Goal: Find specific page/section: Find specific page/section

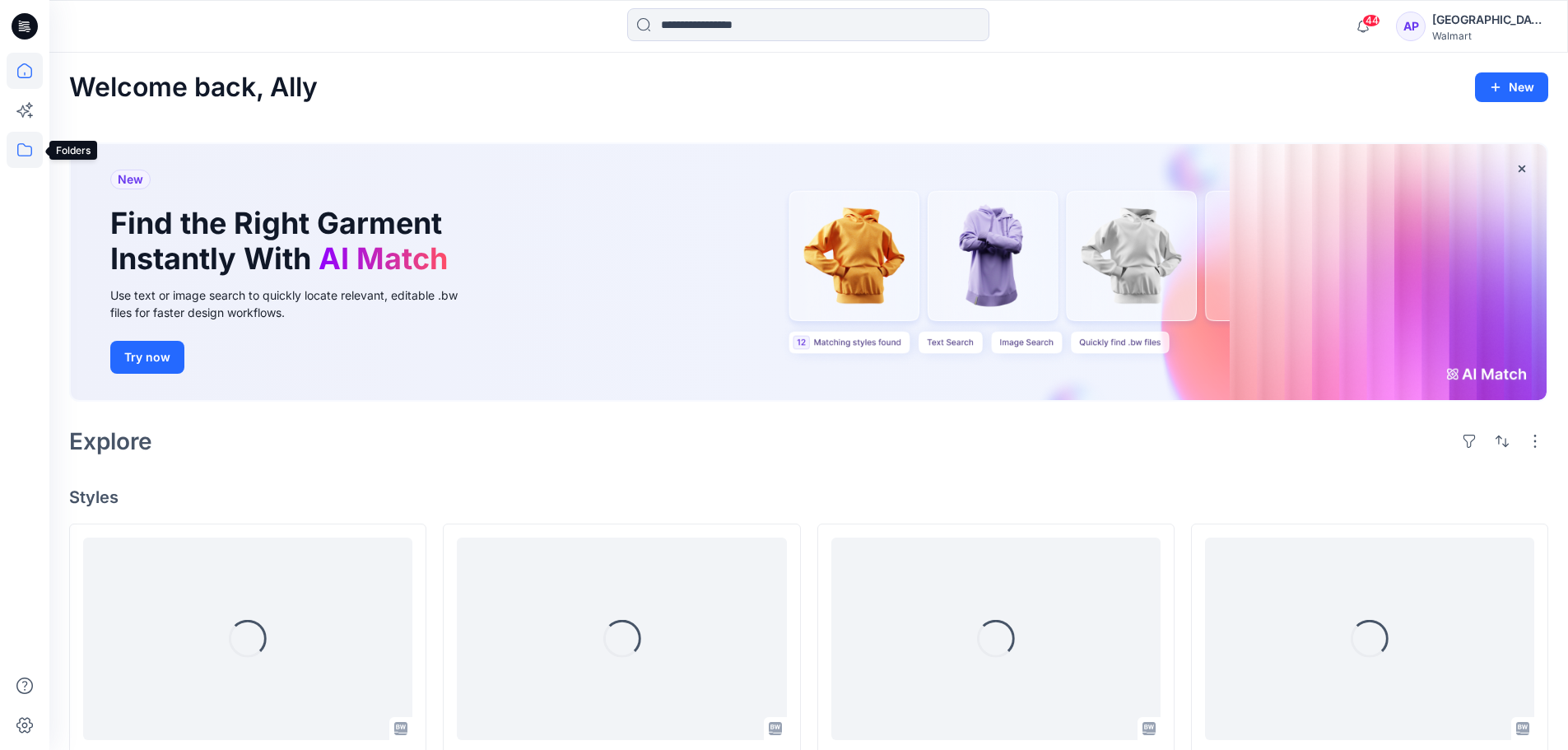
click at [36, 152] on icon at bounding box center [24, 149] width 36 height 36
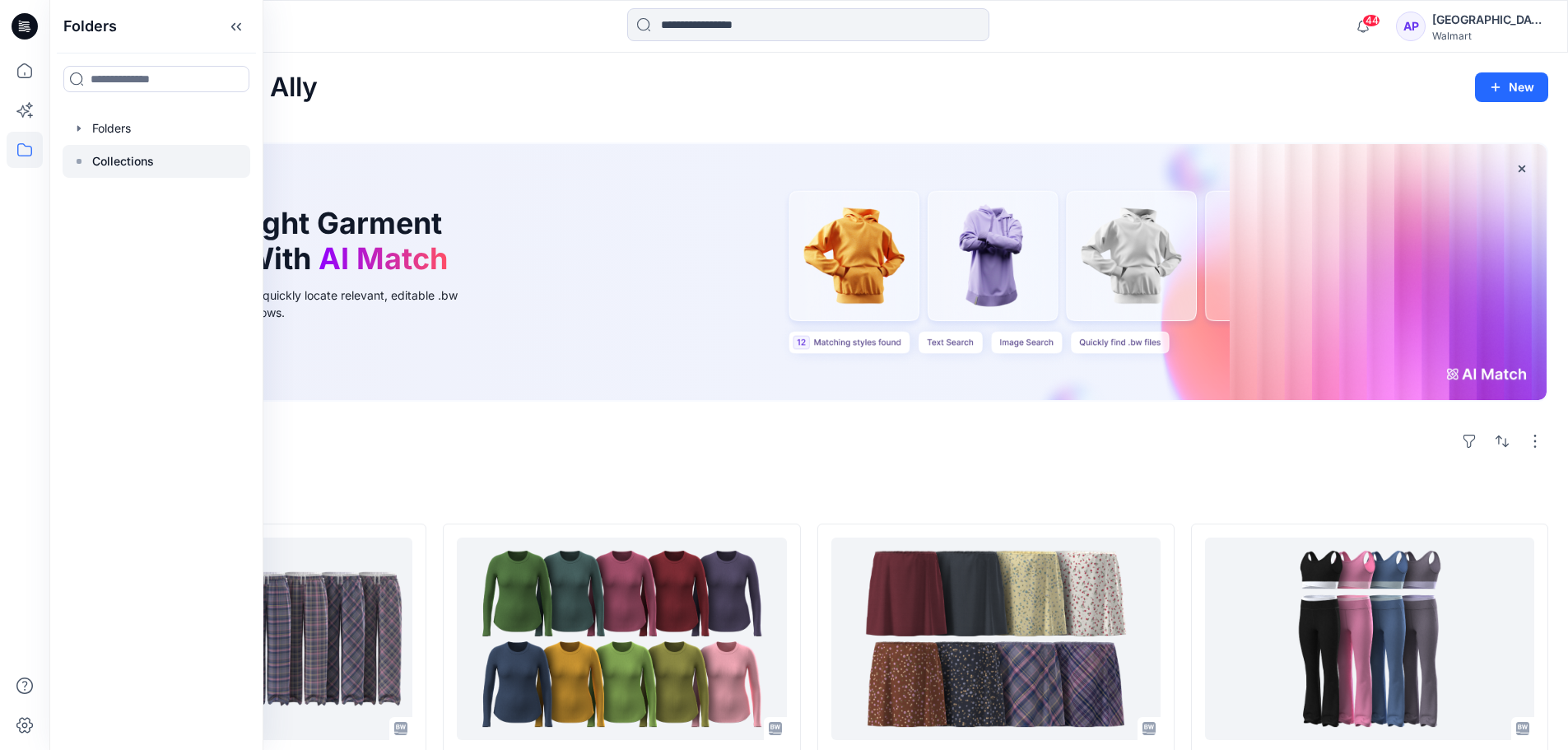
click at [91, 172] on div at bounding box center [157, 161] width 188 height 33
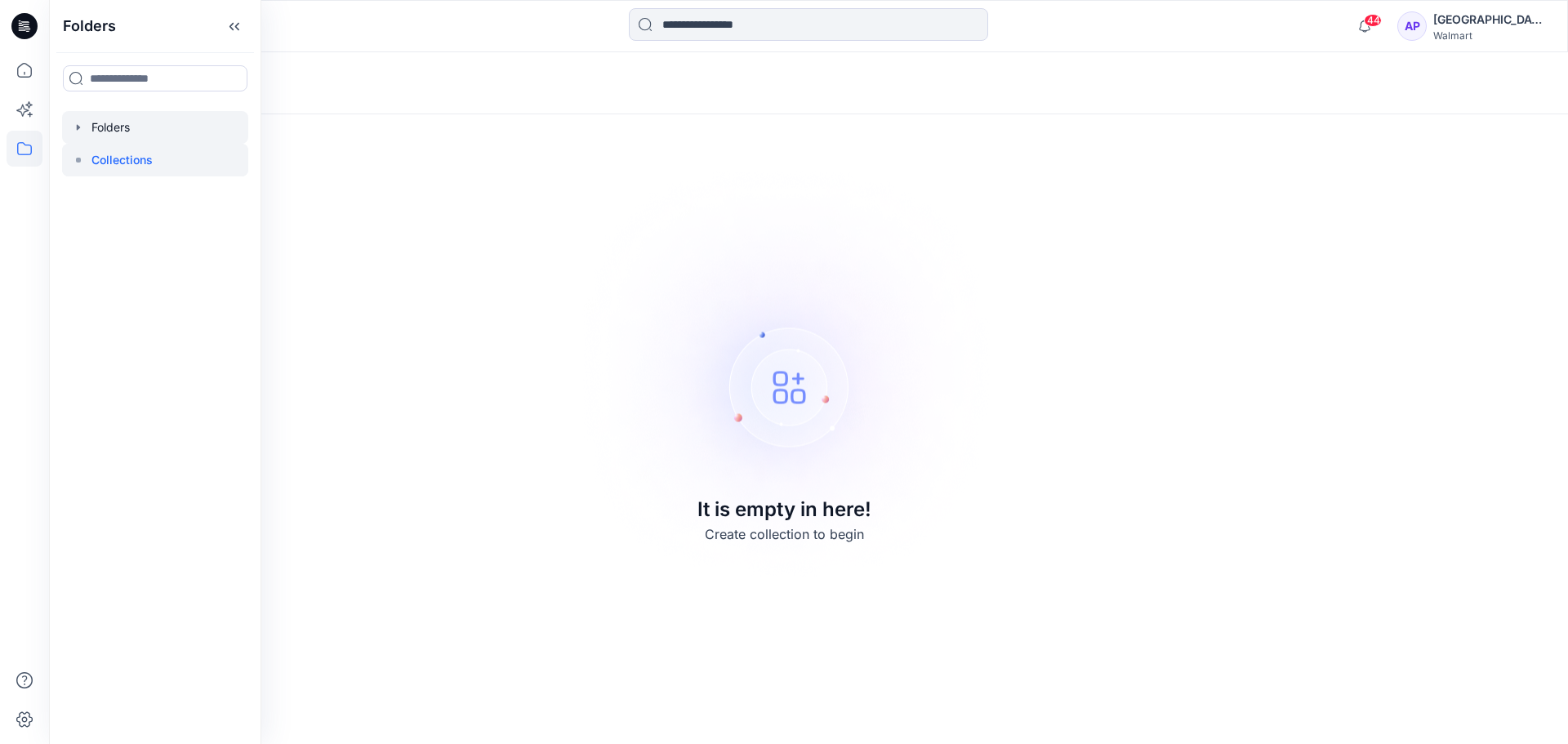
click at [73, 133] on icon "button" at bounding box center [79, 127] width 13 height 13
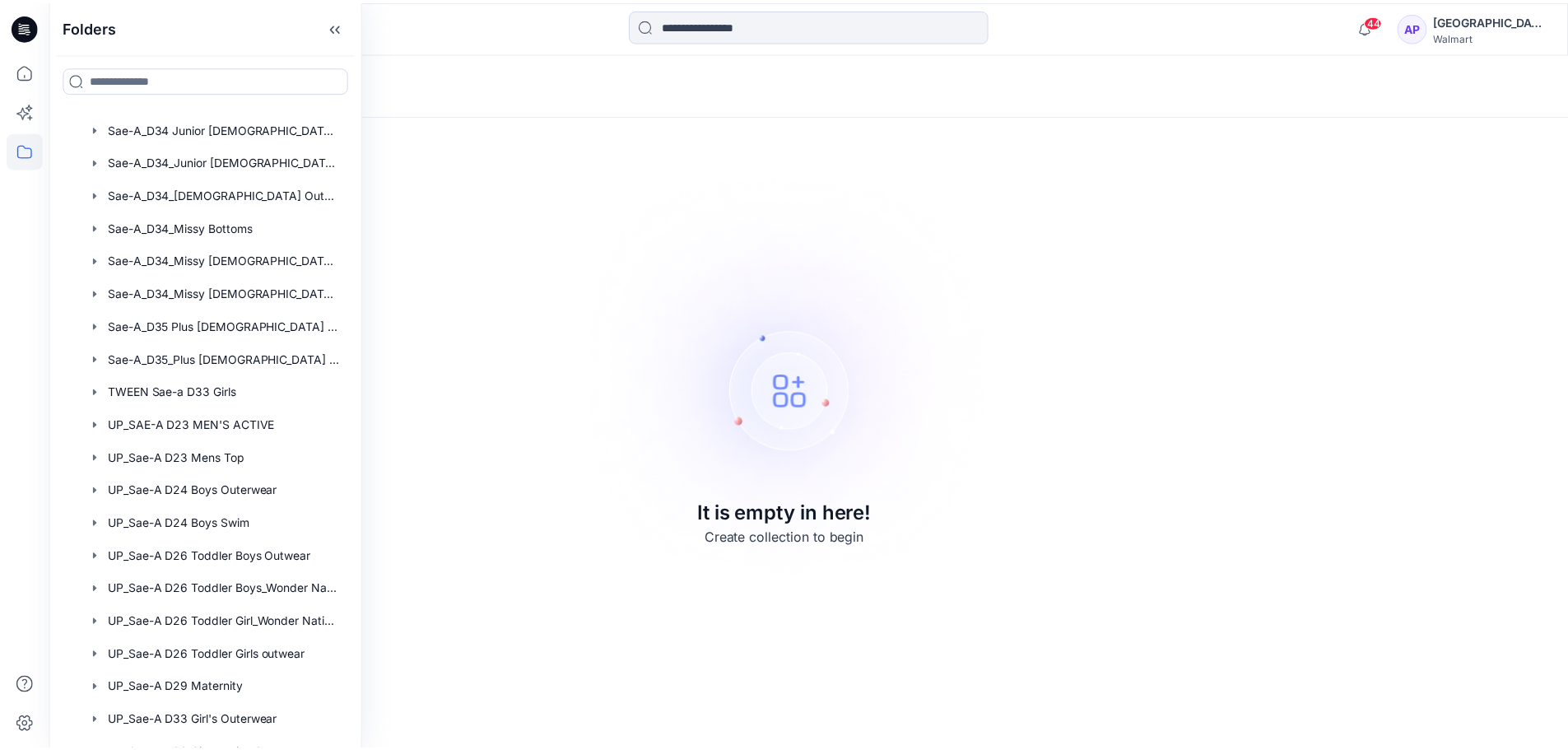
scroll to position [976, 0]
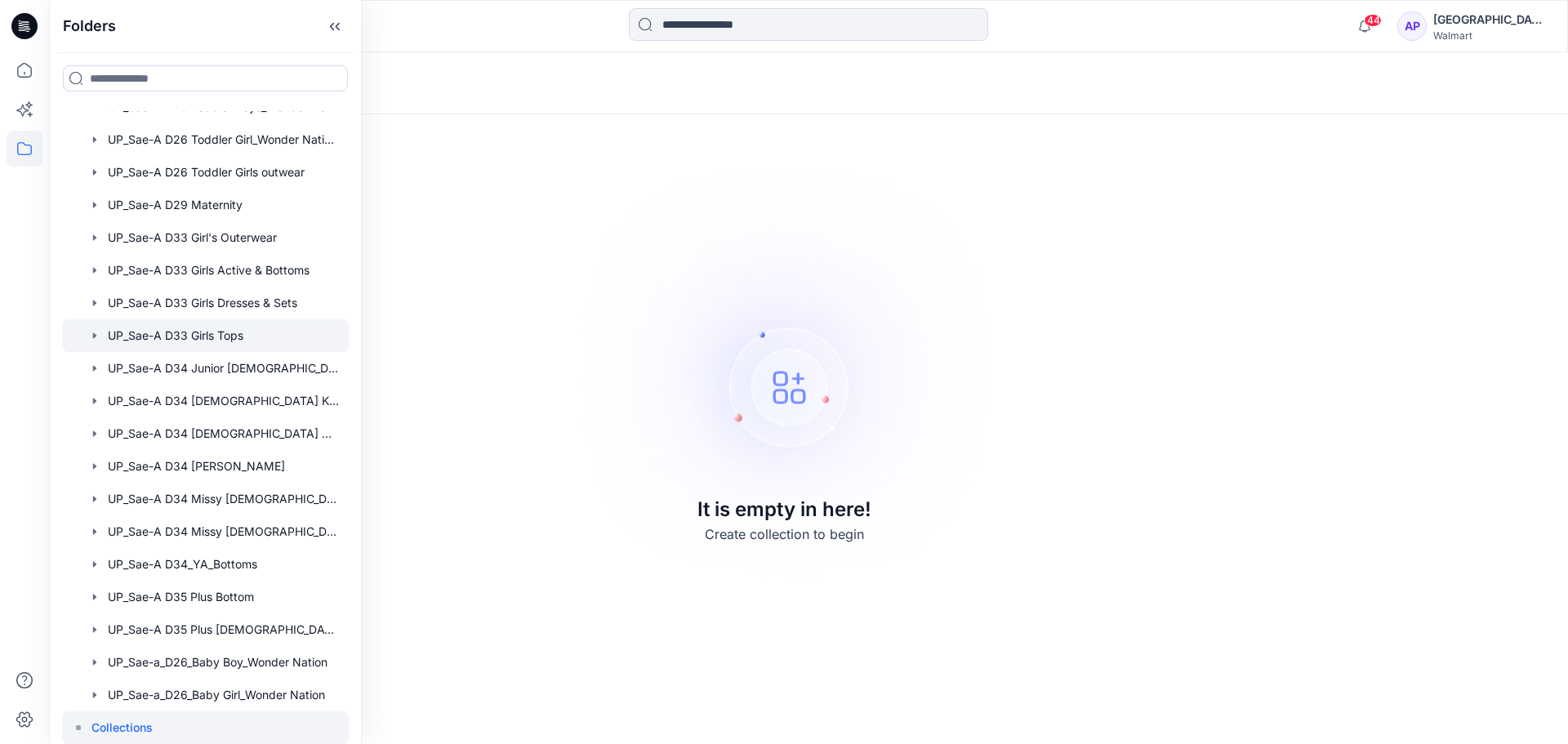
click at [219, 335] on div at bounding box center [206, 335] width 287 height 33
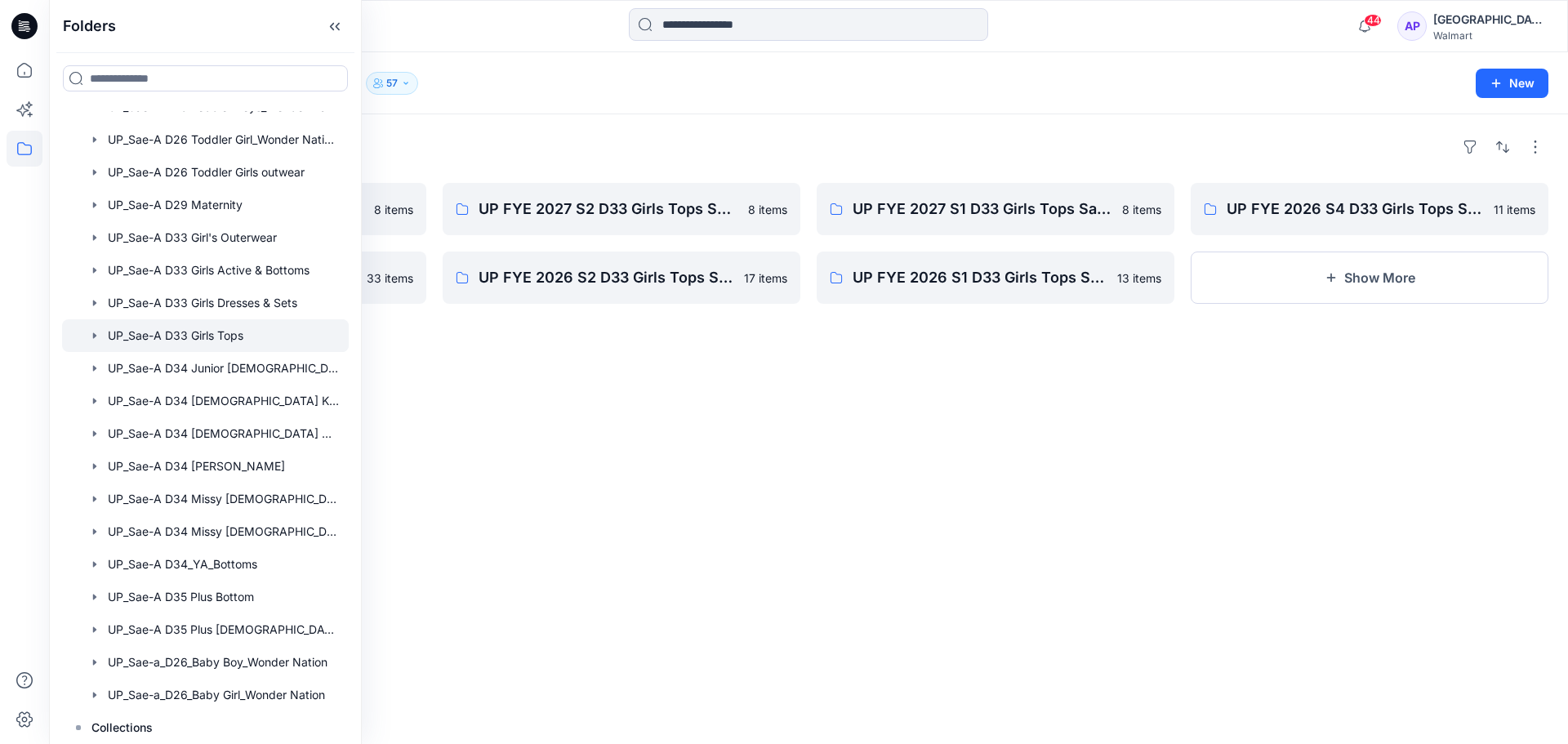
click at [441, 347] on div "Folders UP FYE 2027 S3 D33 Girls Tops Sae-A 8 items UP FYE 2026 S3 D33 Girls To…" at bounding box center [809, 429] width 1519 height 630
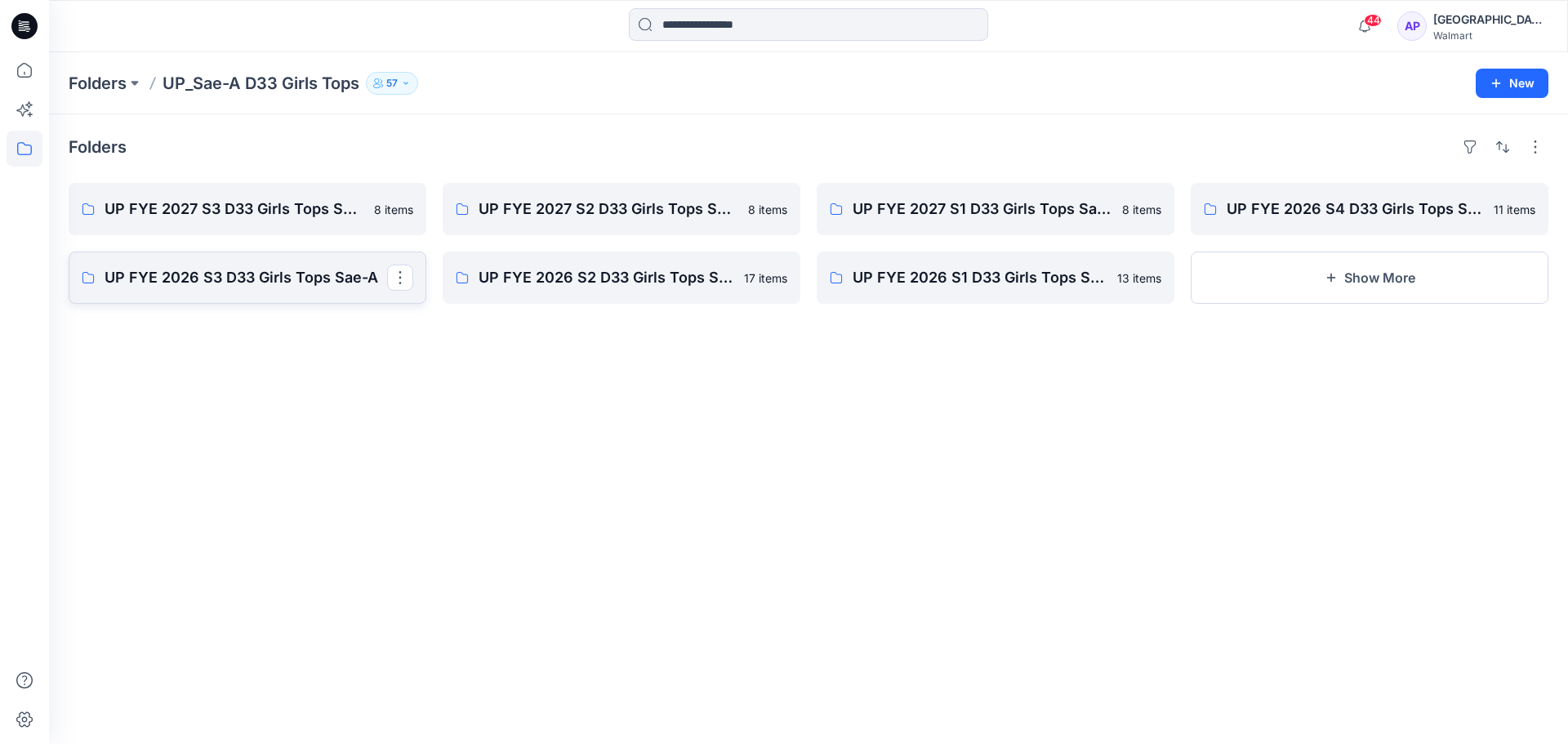
click at [257, 279] on p "UP FYE 2026 S3 D33 Girls Tops Sae-A" at bounding box center [245, 277] width 282 height 23
click at [117, 88] on p "Folders" at bounding box center [97, 83] width 58 height 23
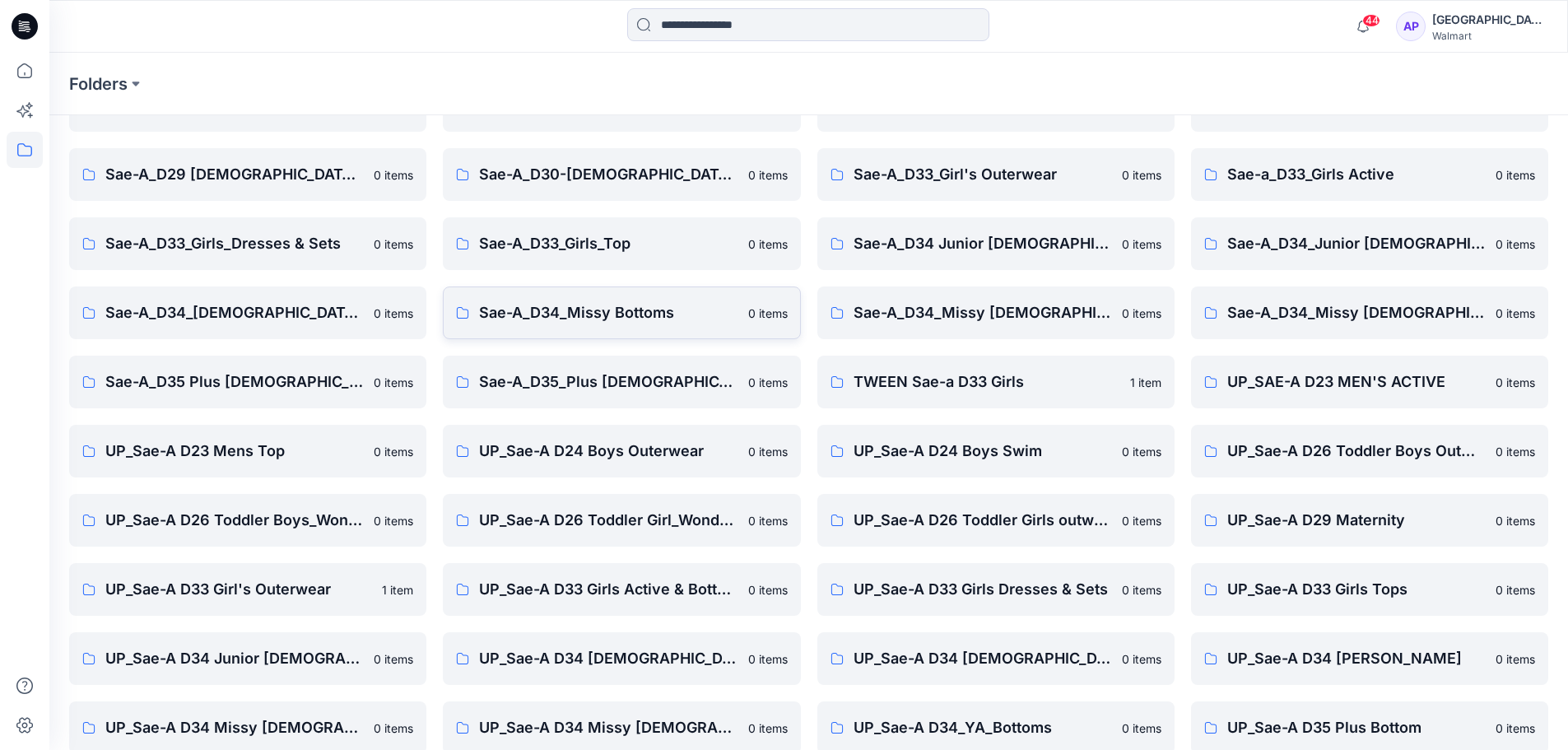
scroll to position [264, 0]
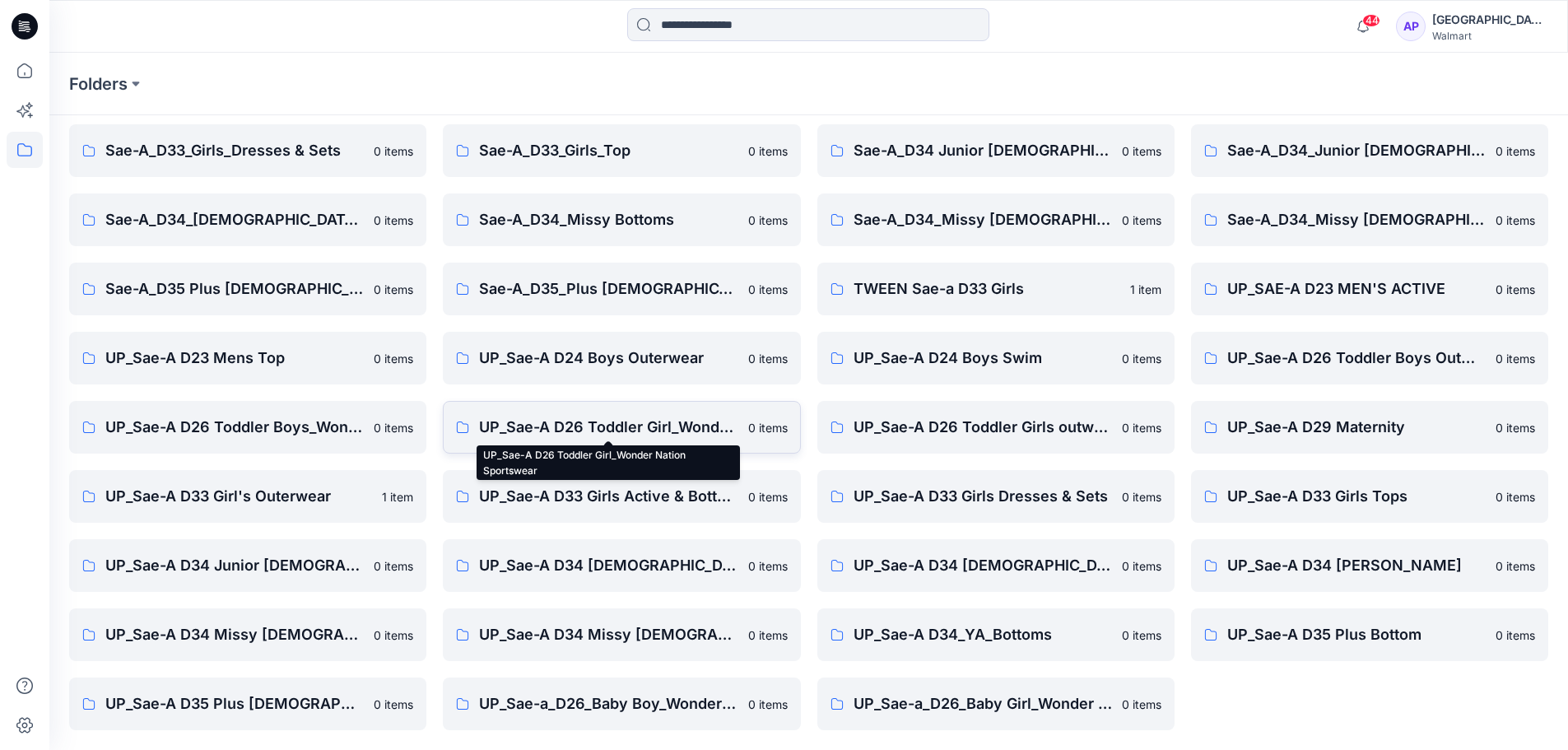
click at [640, 422] on p "UP_Sae-A D26 Toddler Girl_Wonder Nation Sportswear" at bounding box center [608, 427] width 259 height 23
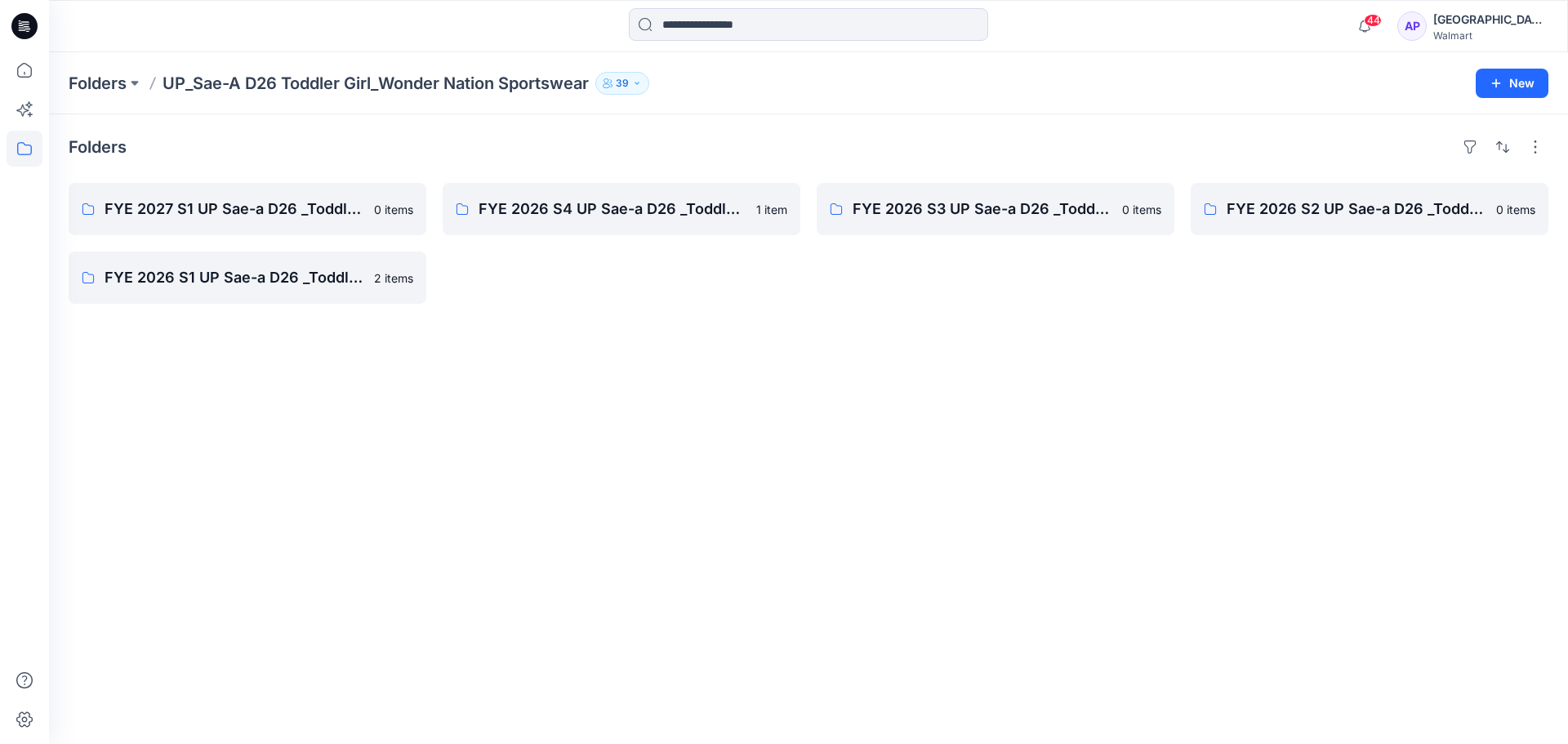
click at [37, 25] on icon at bounding box center [25, 26] width 26 height 27
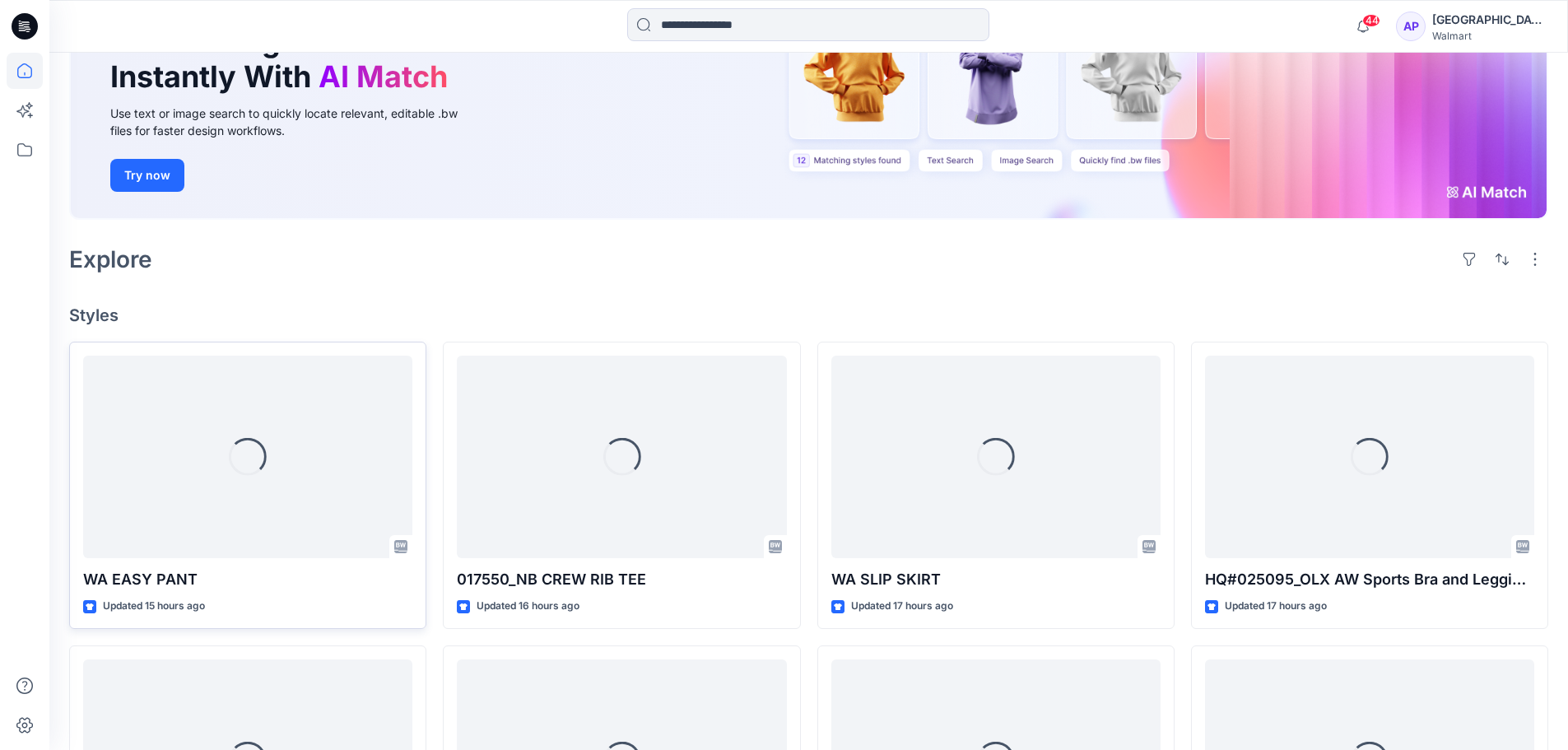
scroll to position [412, 0]
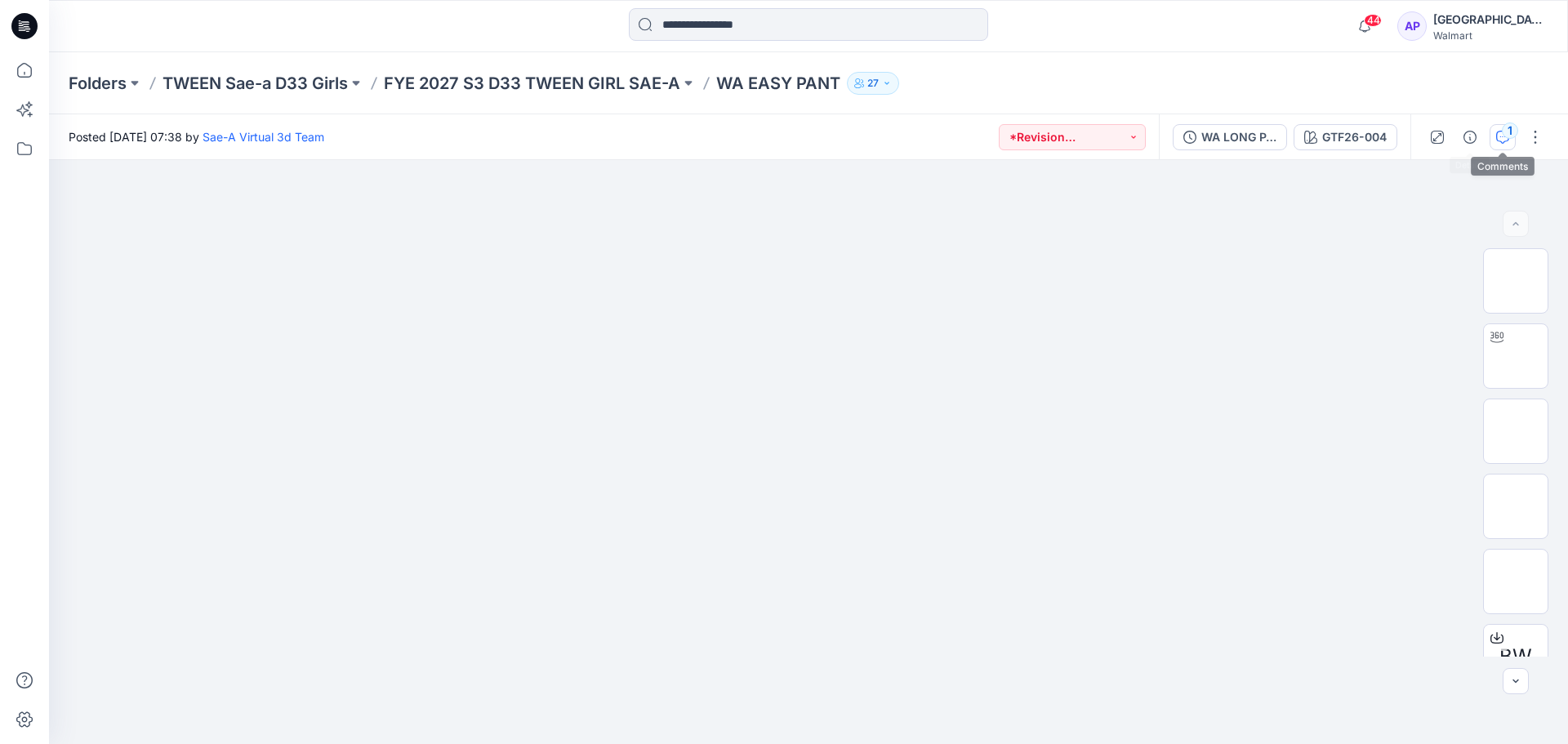
click at [1492, 132] on button "1" at bounding box center [1502, 137] width 26 height 27
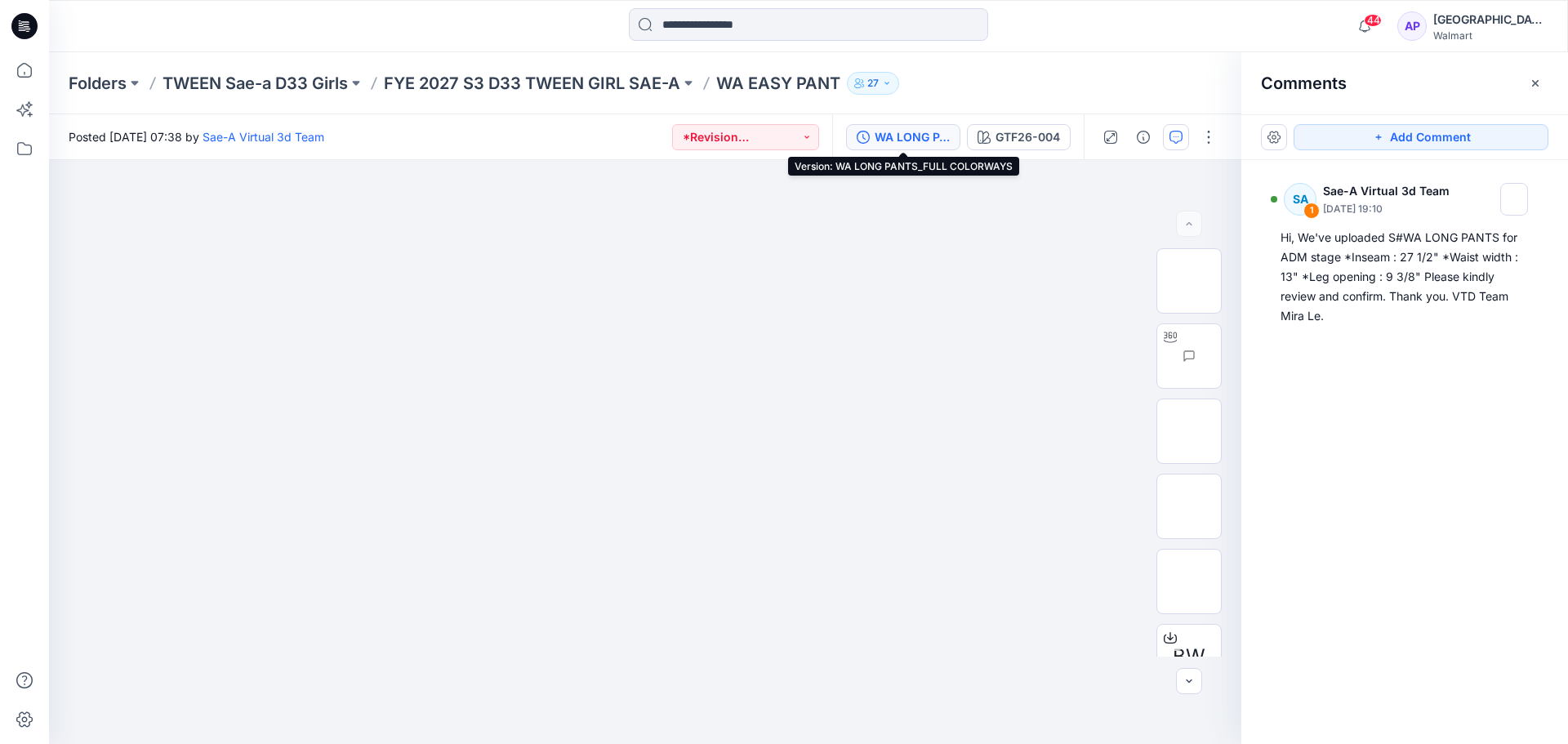
click at [907, 138] on div "WA LONG PANTS_FULL COLORWAYS" at bounding box center [912, 137] width 75 height 18
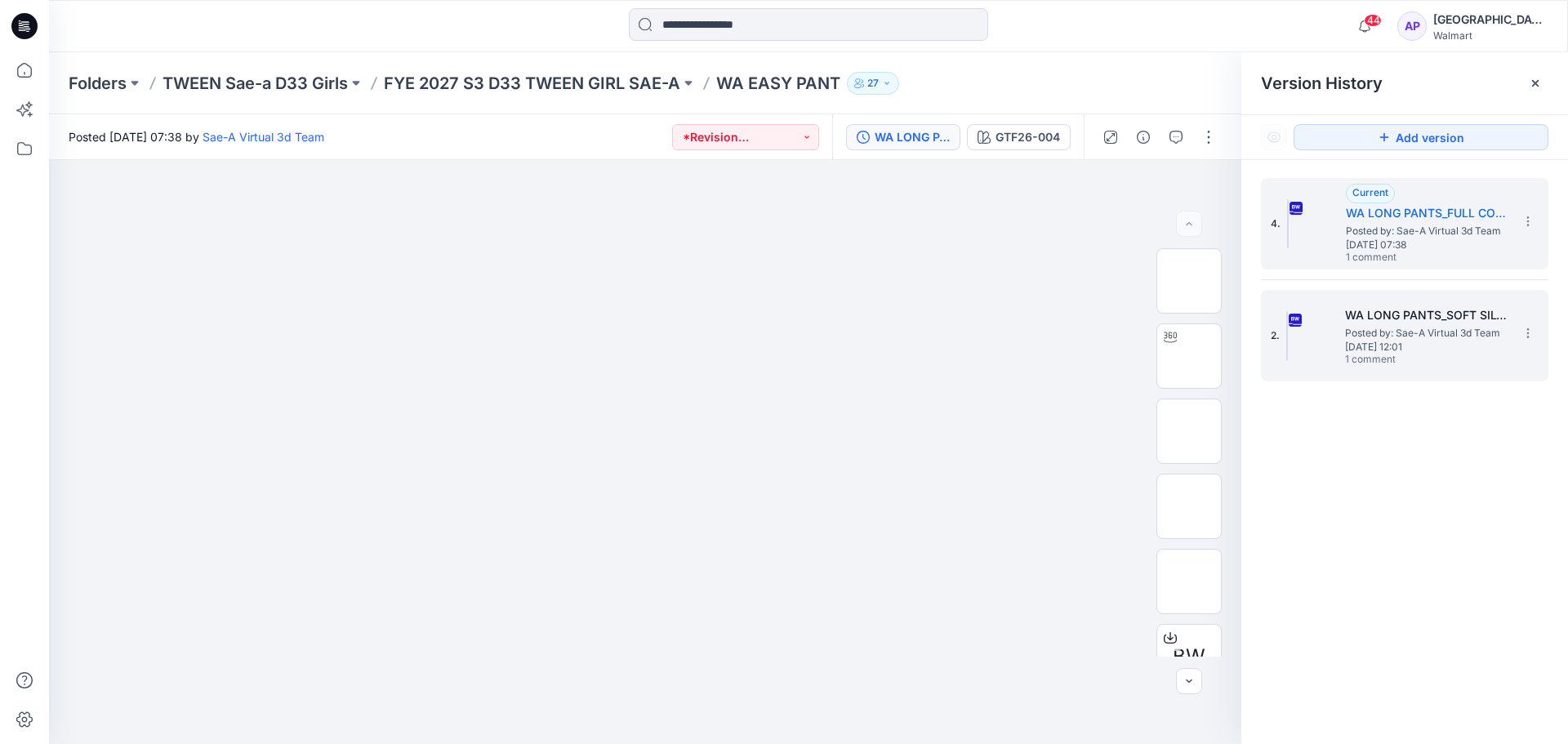
click at [1436, 318] on h5 "WA LONG PANTS_SOFT SILVER" at bounding box center [1426, 314] width 164 height 19
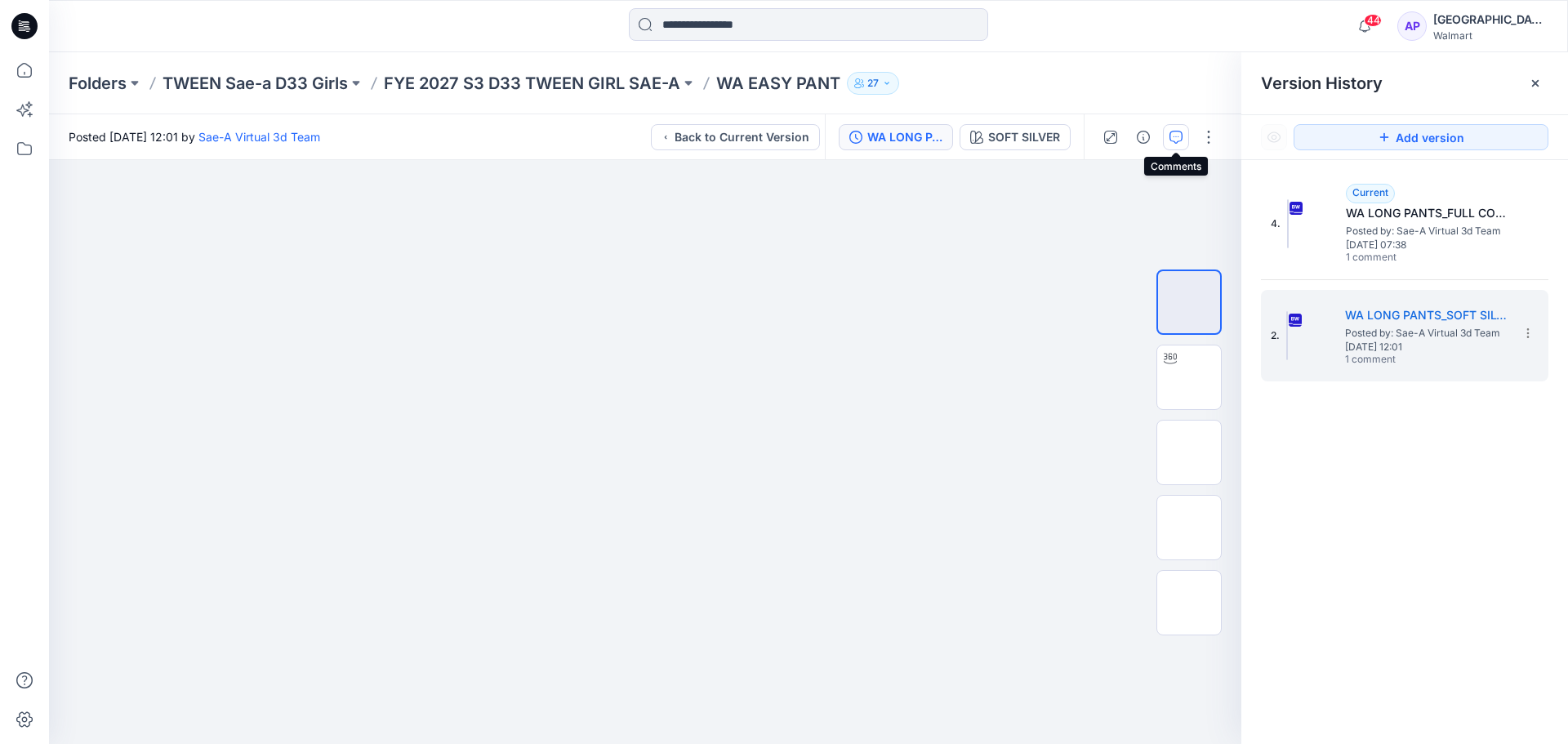
click at [1175, 139] on icon "button" at bounding box center [1176, 137] width 13 height 13
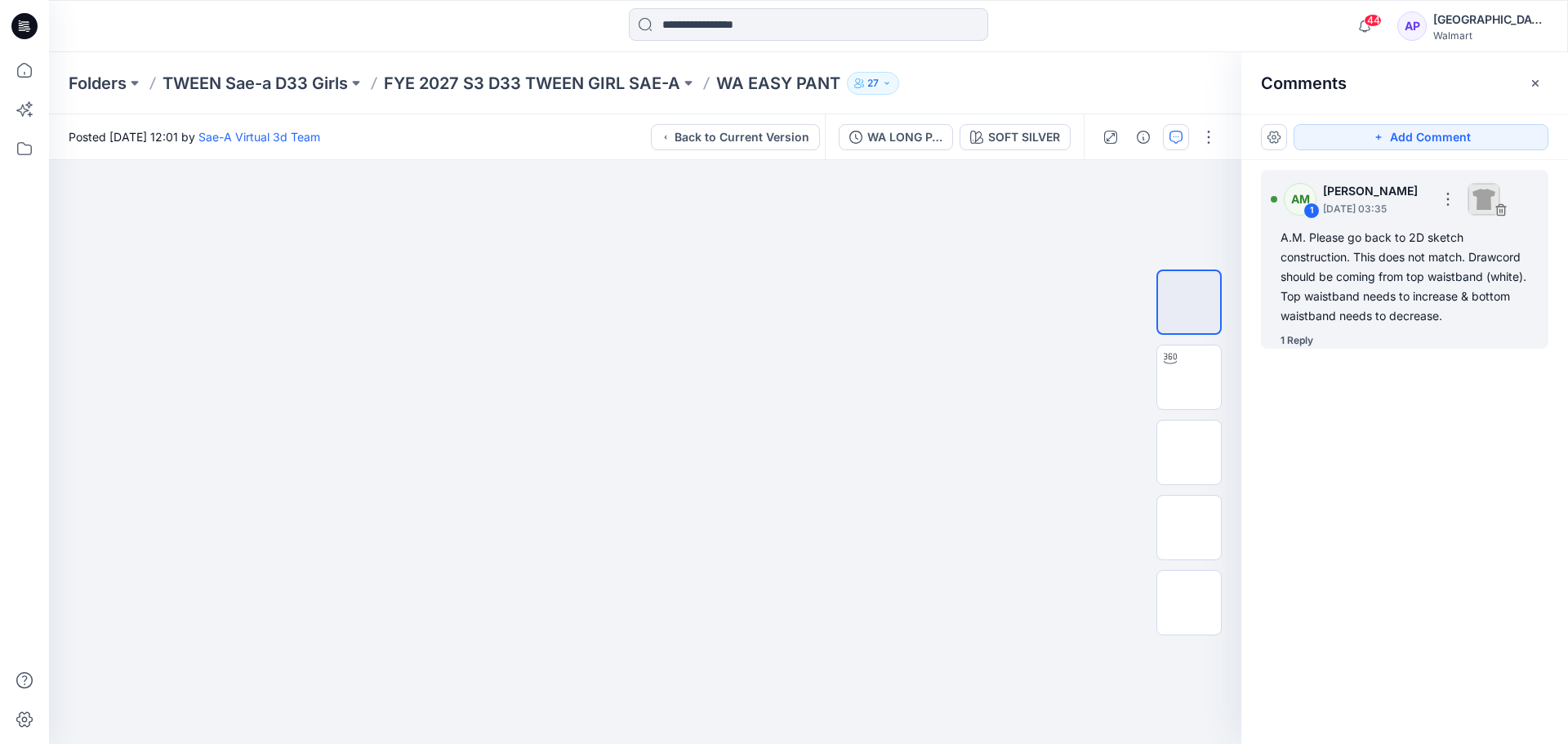
click at [1301, 340] on div "1 Reply" at bounding box center [1297, 341] width 33 height 16
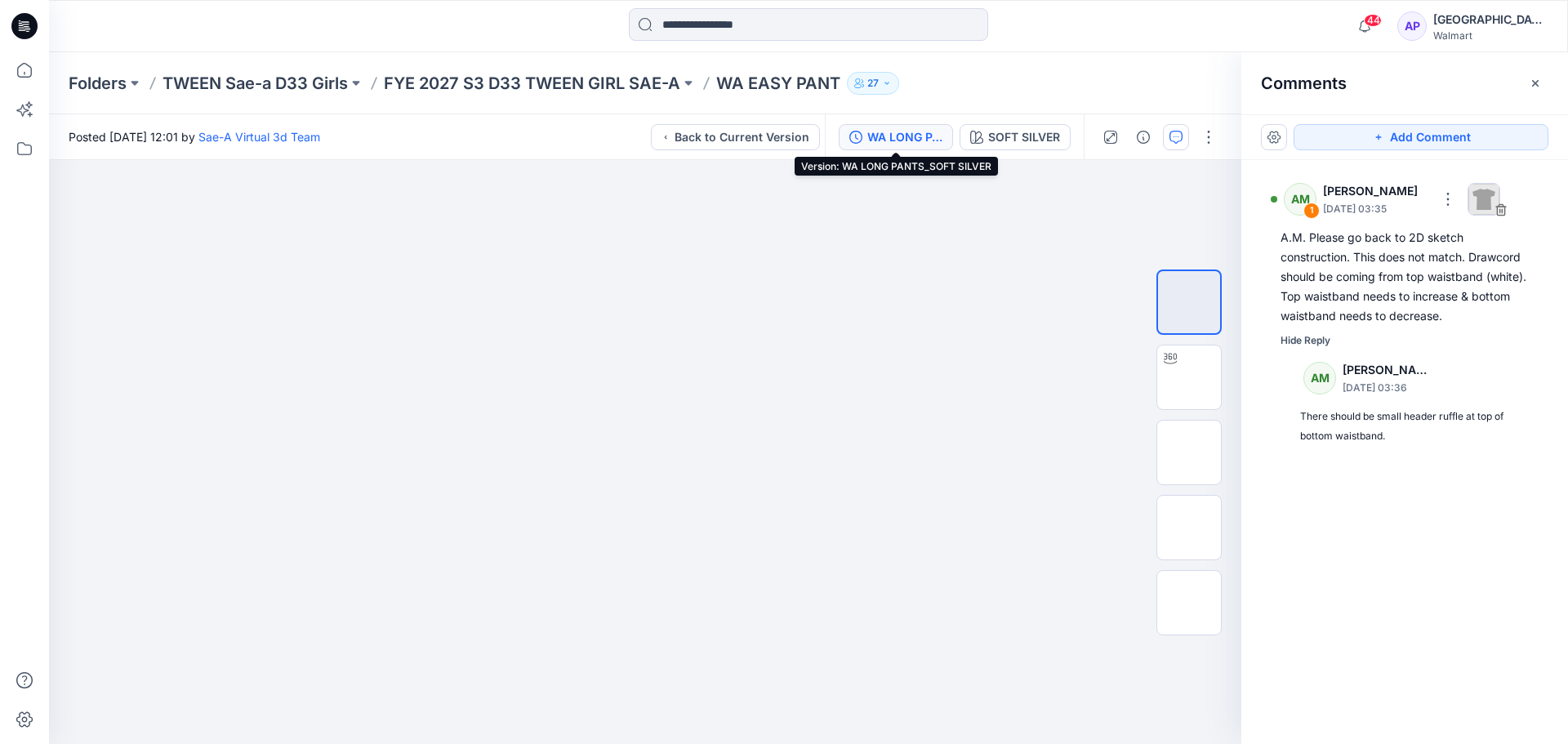
click at [897, 138] on div "WA LONG PANTS_SOFT SILVER" at bounding box center [905, 137] width 75 height 18
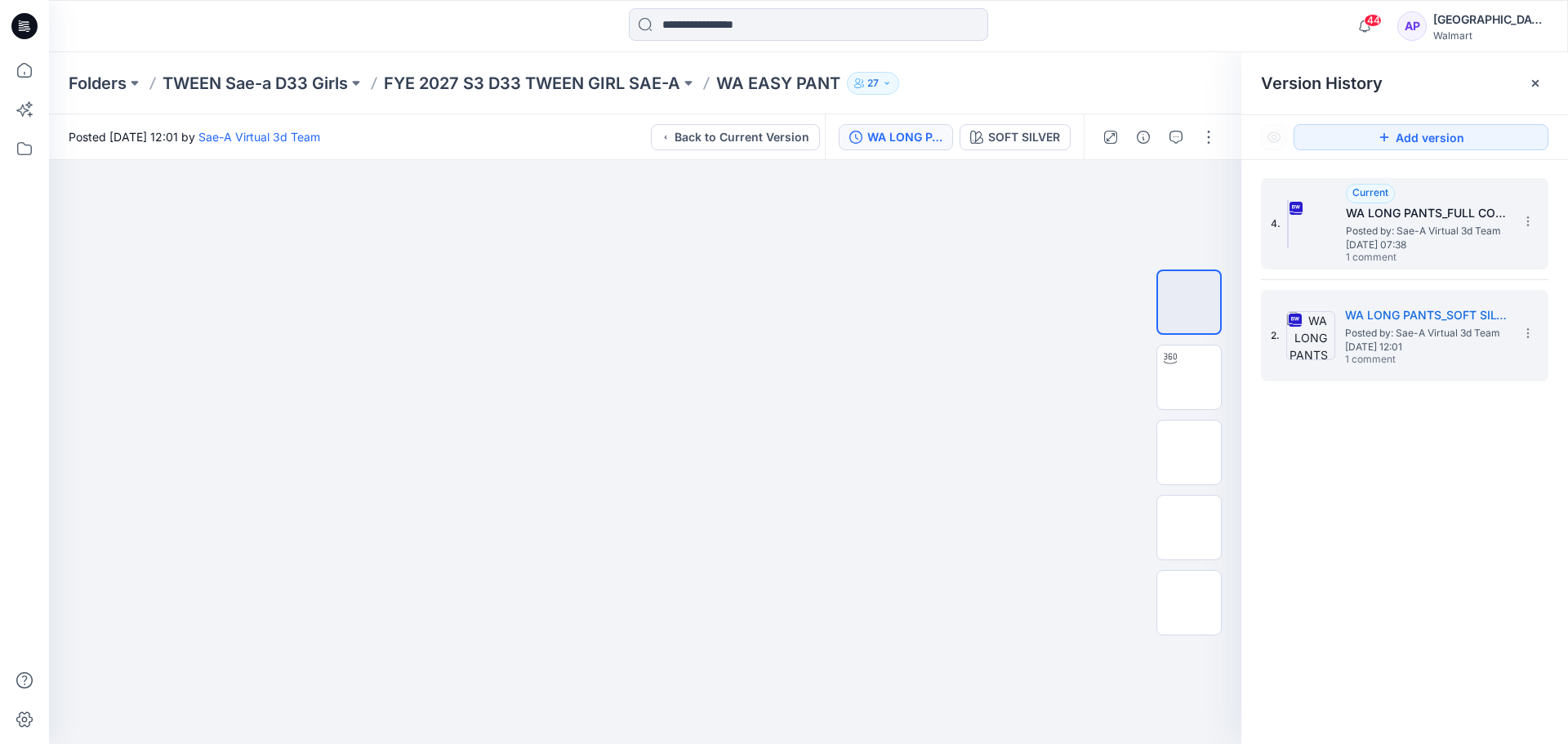
click at [1404, 236] on span "Posted by: Sae-A Virtual 3d Team" at bounding box center [1427, 231] width 164 height 16
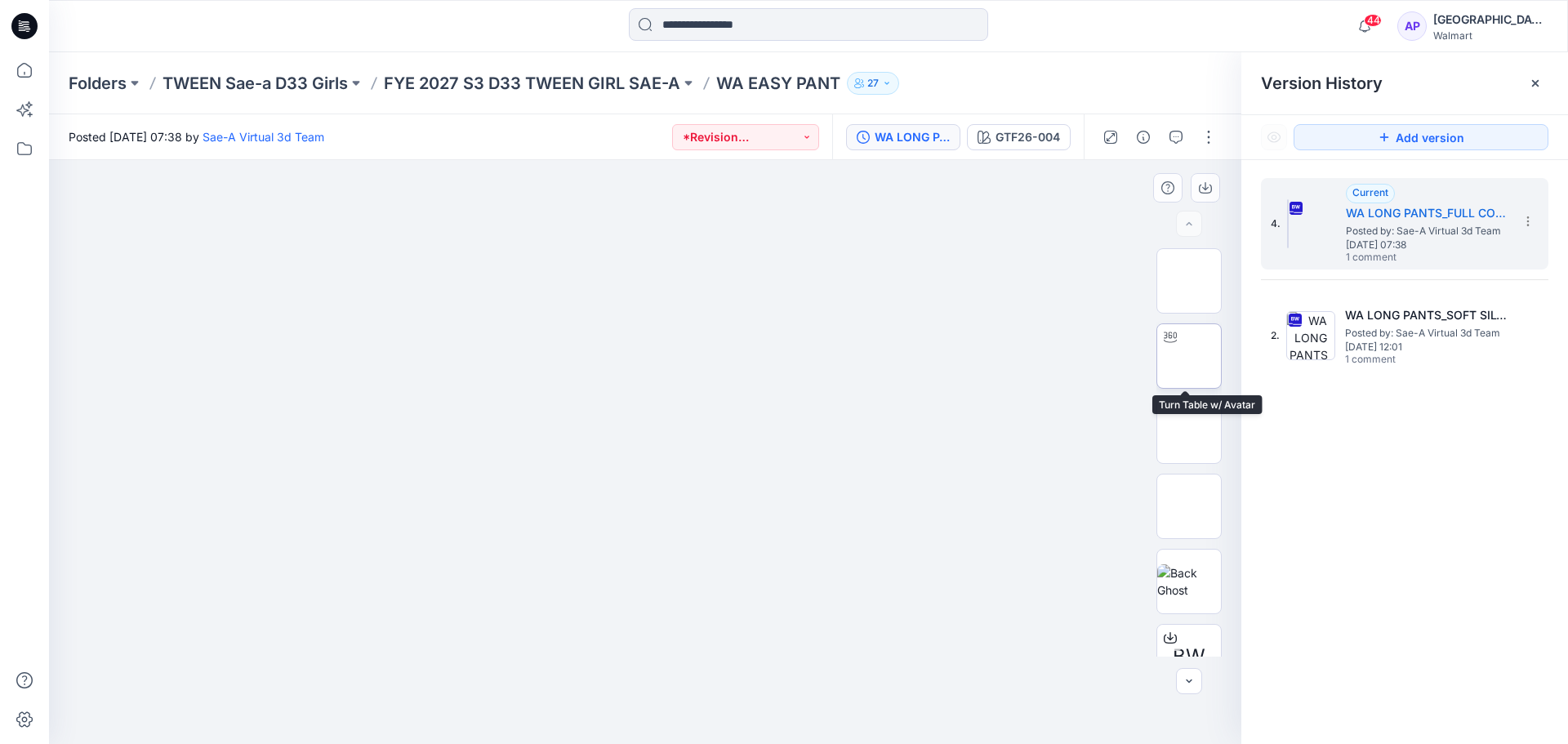
click at [1189, 356] on img at bounding box center [1189, 356] width 0 height 0
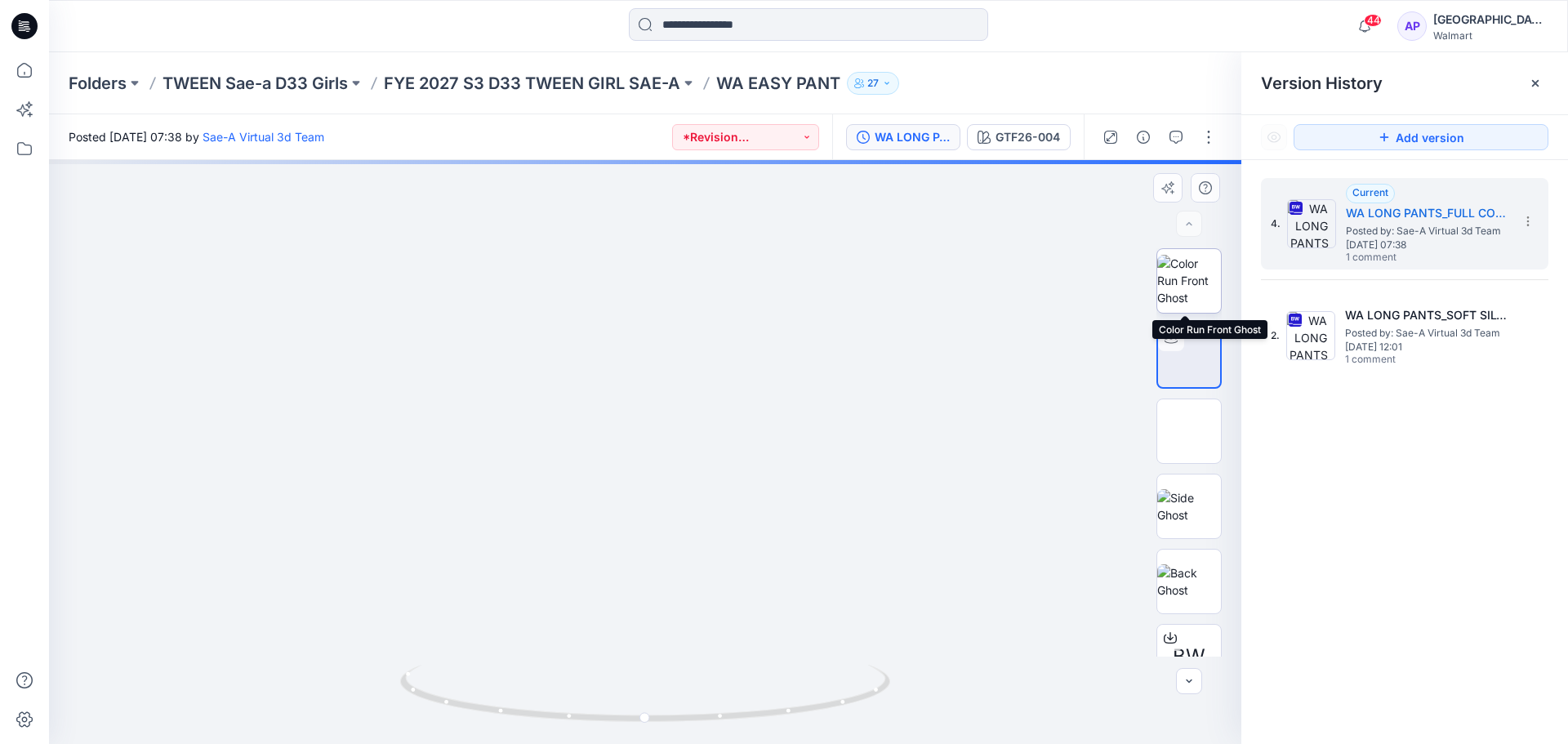
click at [1181, 280] on img at bounding box center [1189, 281] width 64 height 51
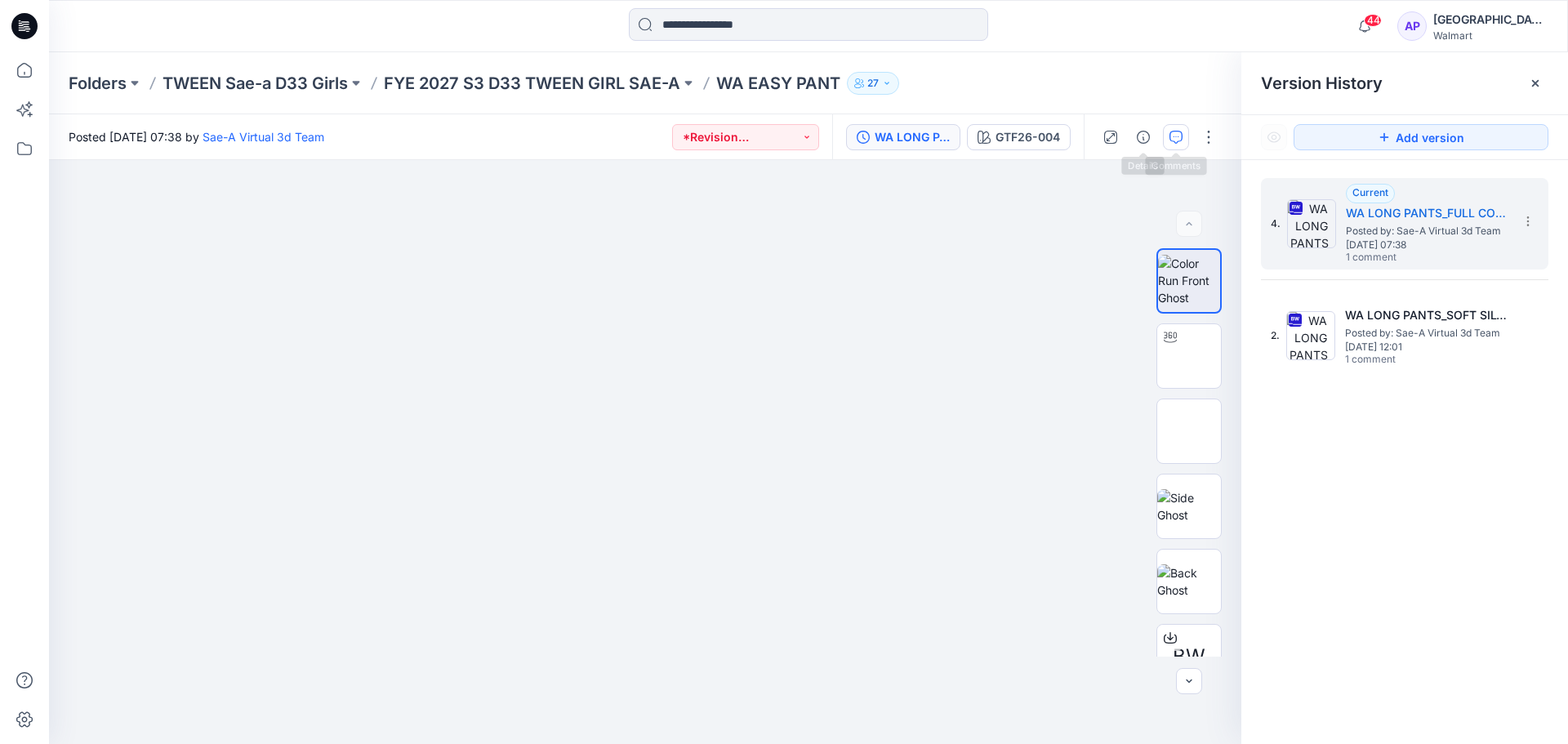
click at [1177, 137] on icon "button" at bounding box center [1176, 137] width 13 height 13
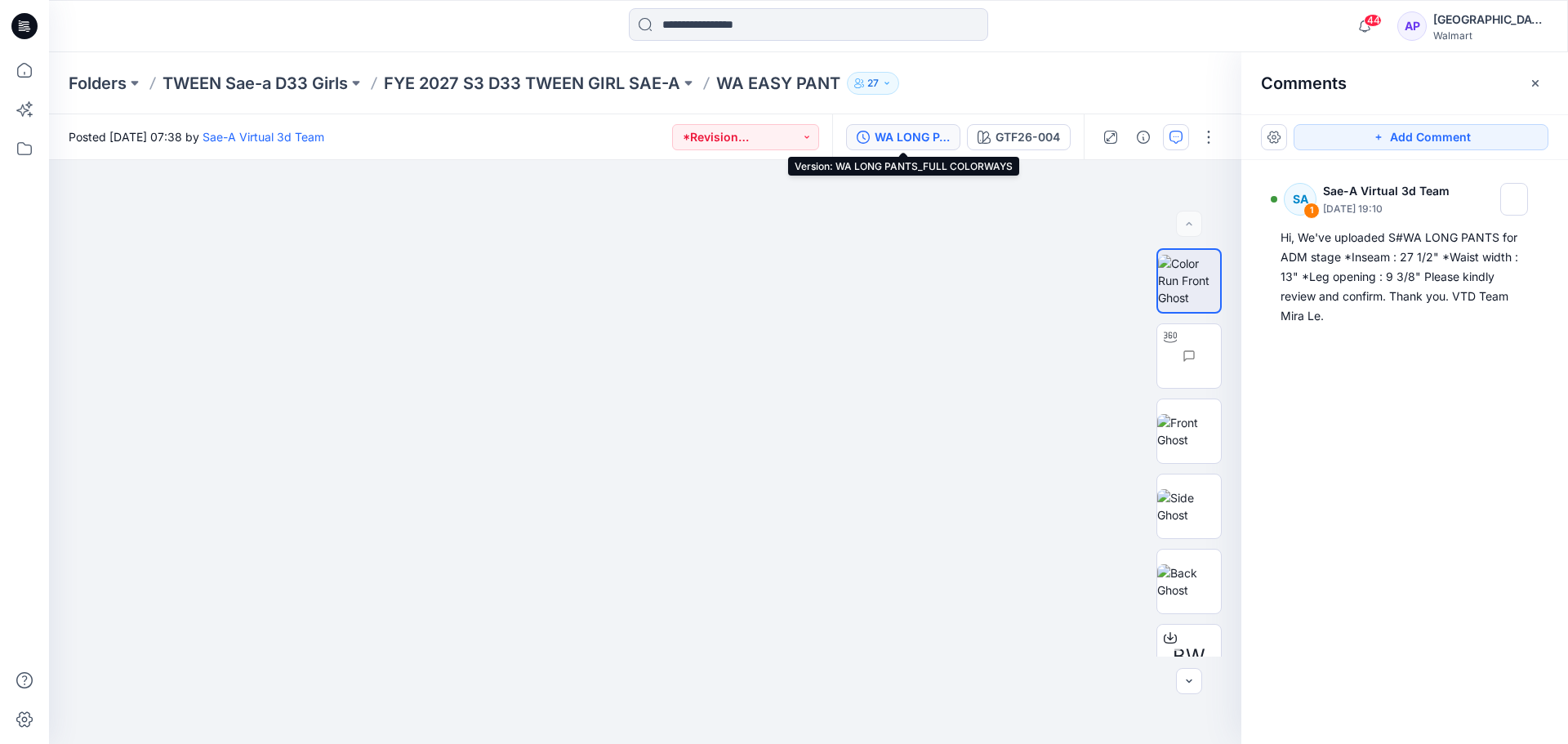
click at [931, 143] on div "WA LONG PANTS_FULL COLORWAYS" at bounding box center [912, 137] width 75 height 18
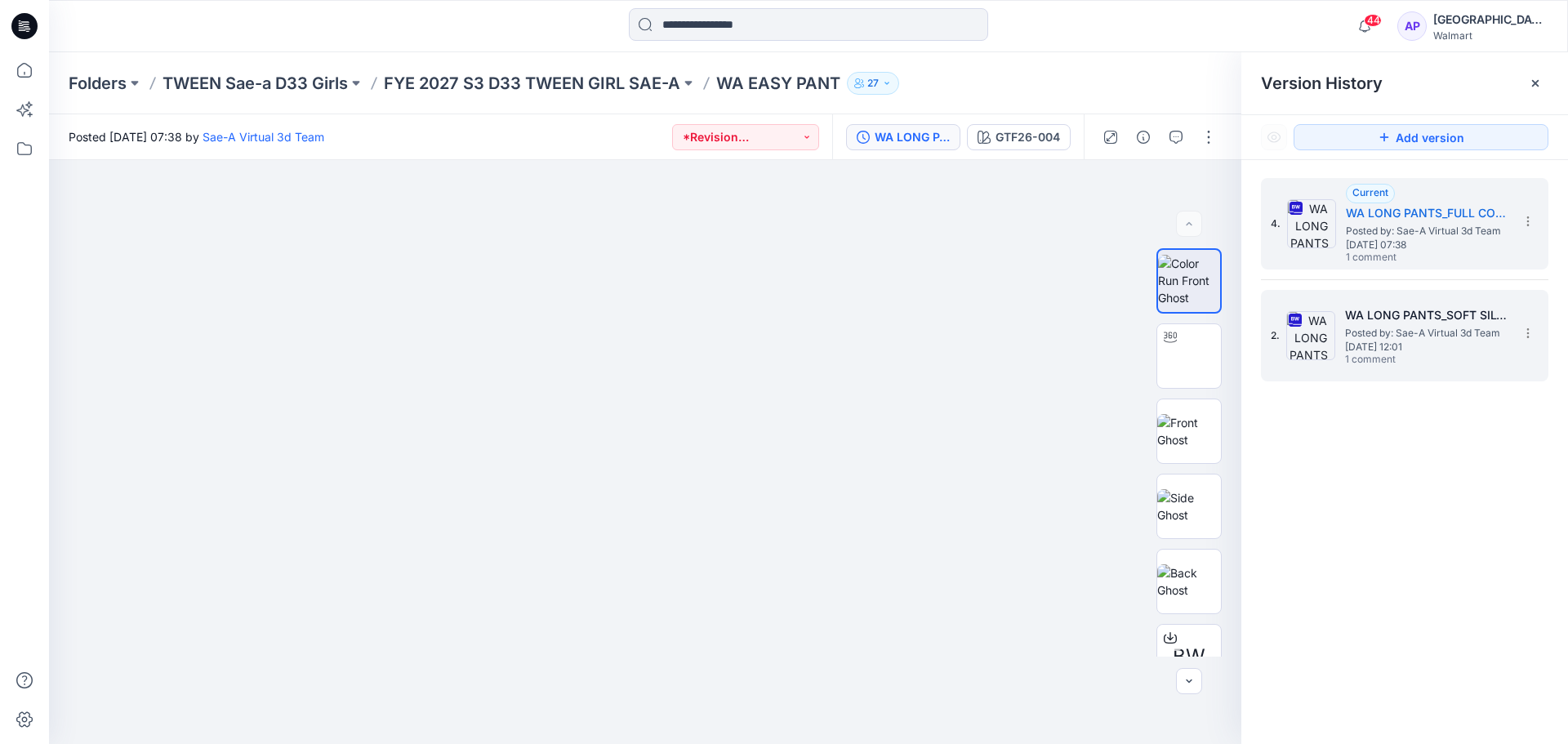
click at [1438, 356] on span "1 comment" at bounding box center [1402, 360] width 114 height 13
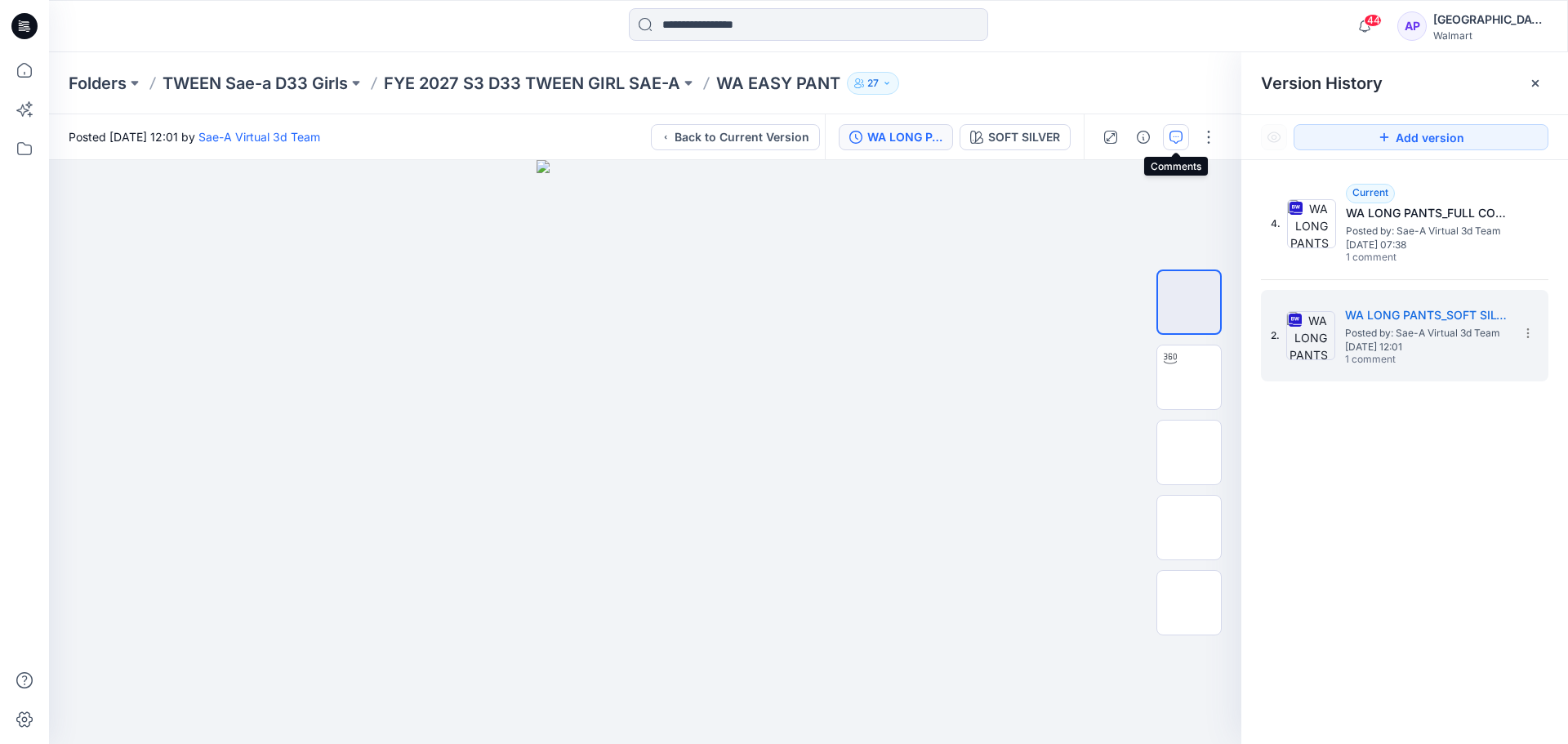
click at [1170, 135] on icon "button" at bounding box center [1176, 137] width 13 height 13
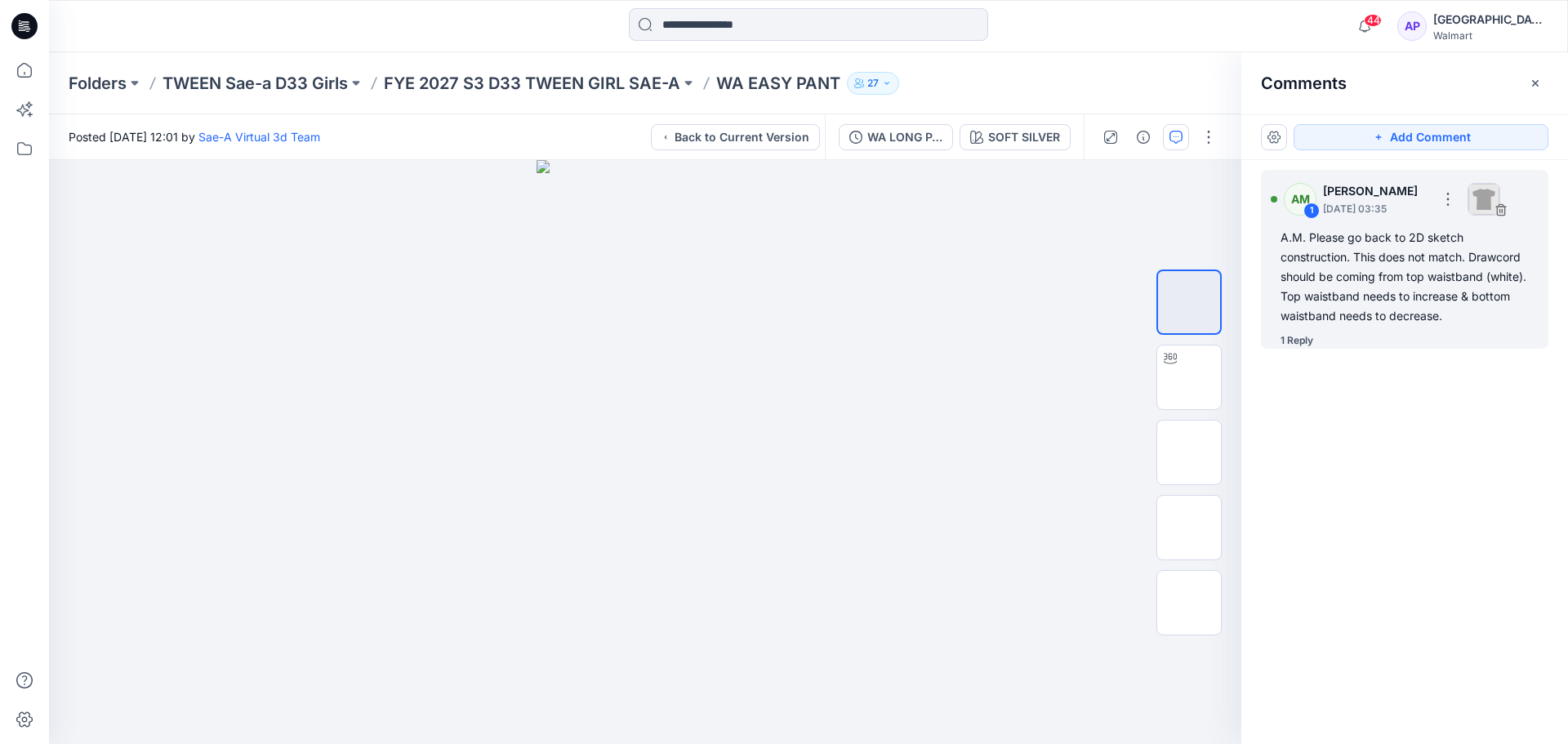
click at [1318, 305] on div "A.M. Please go back to 2D sketch construction. This does not match. Drawcord sh…" at bounding box center [1404, 276] width 249 height 98
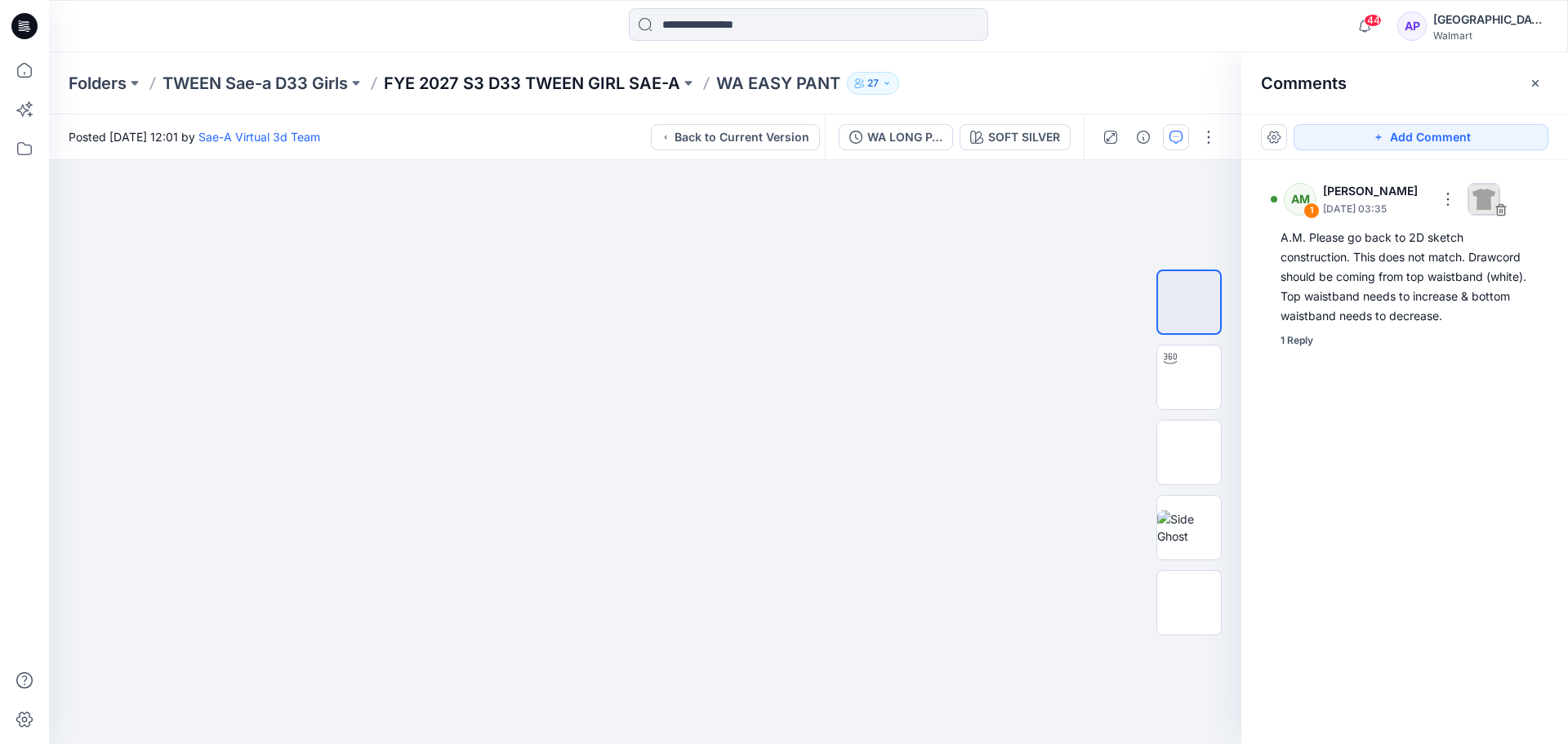
click at [603, 81] on p "FYE 2027 S3 D33 TWEEN GIRL SAE-A" at bounding box center [532, 83] width 296 height 23
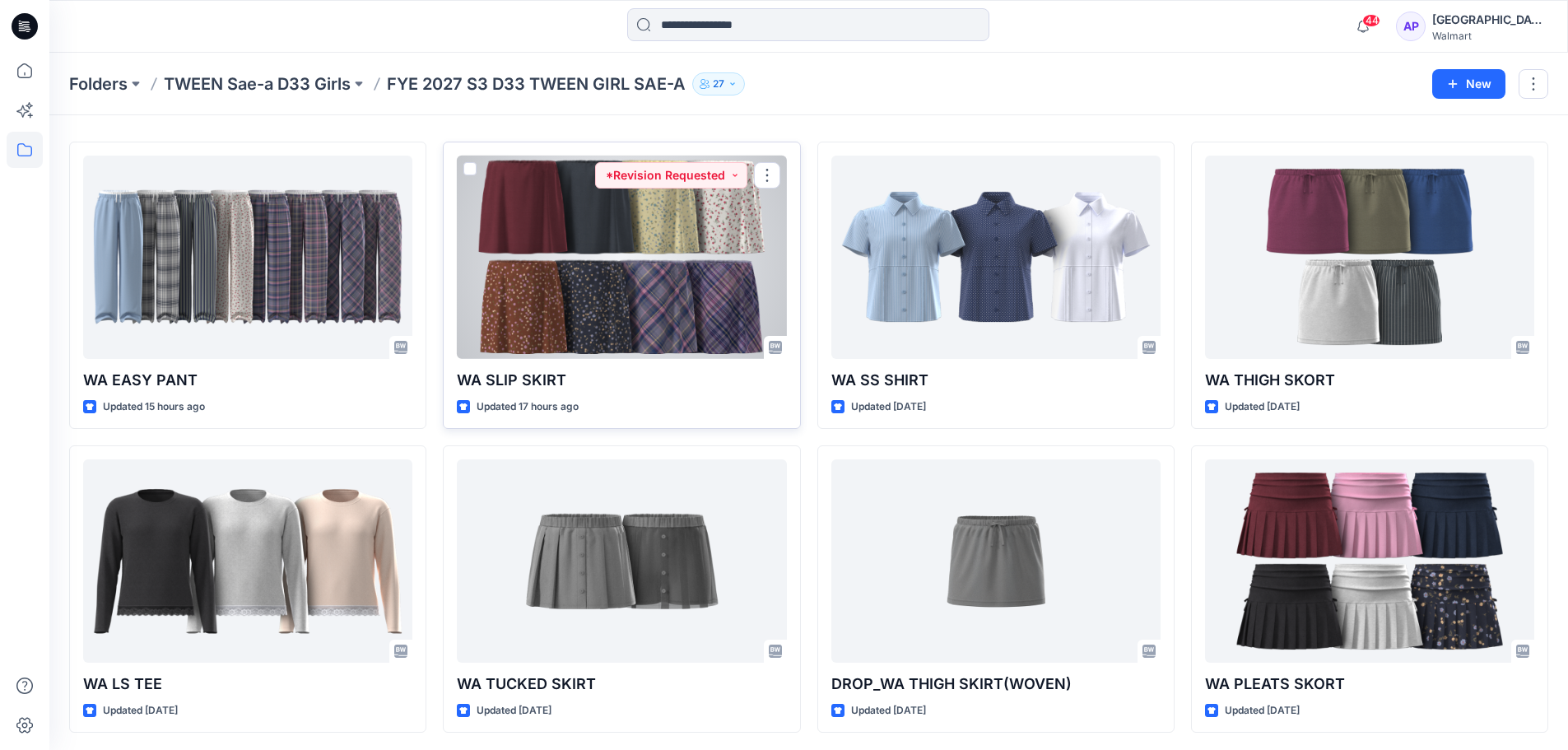
scroll to position [45, 0]
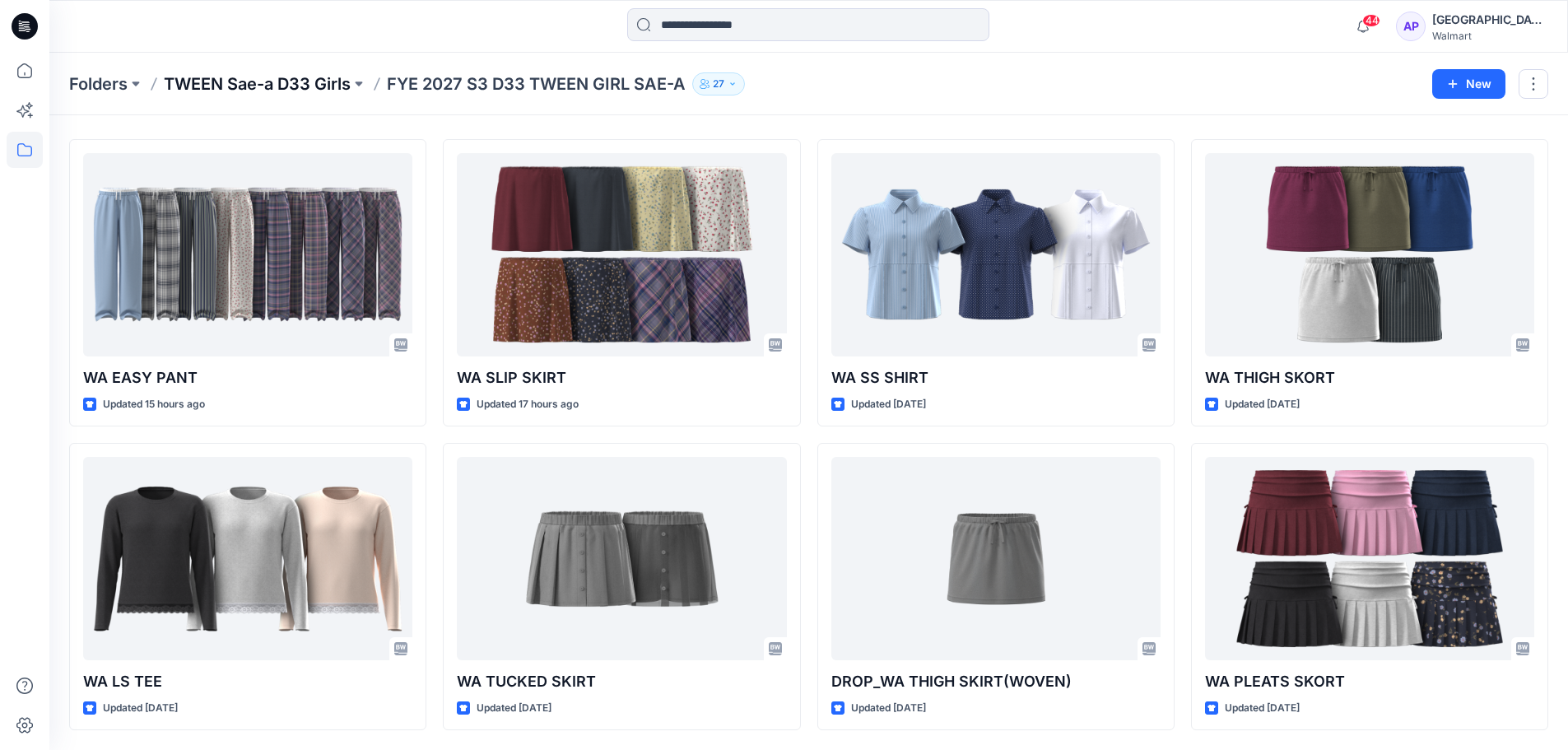
click at [305, 87] on p "TWEEN Sae-a D33 Girls" at bounding box center [257, 84] width 187 height 23
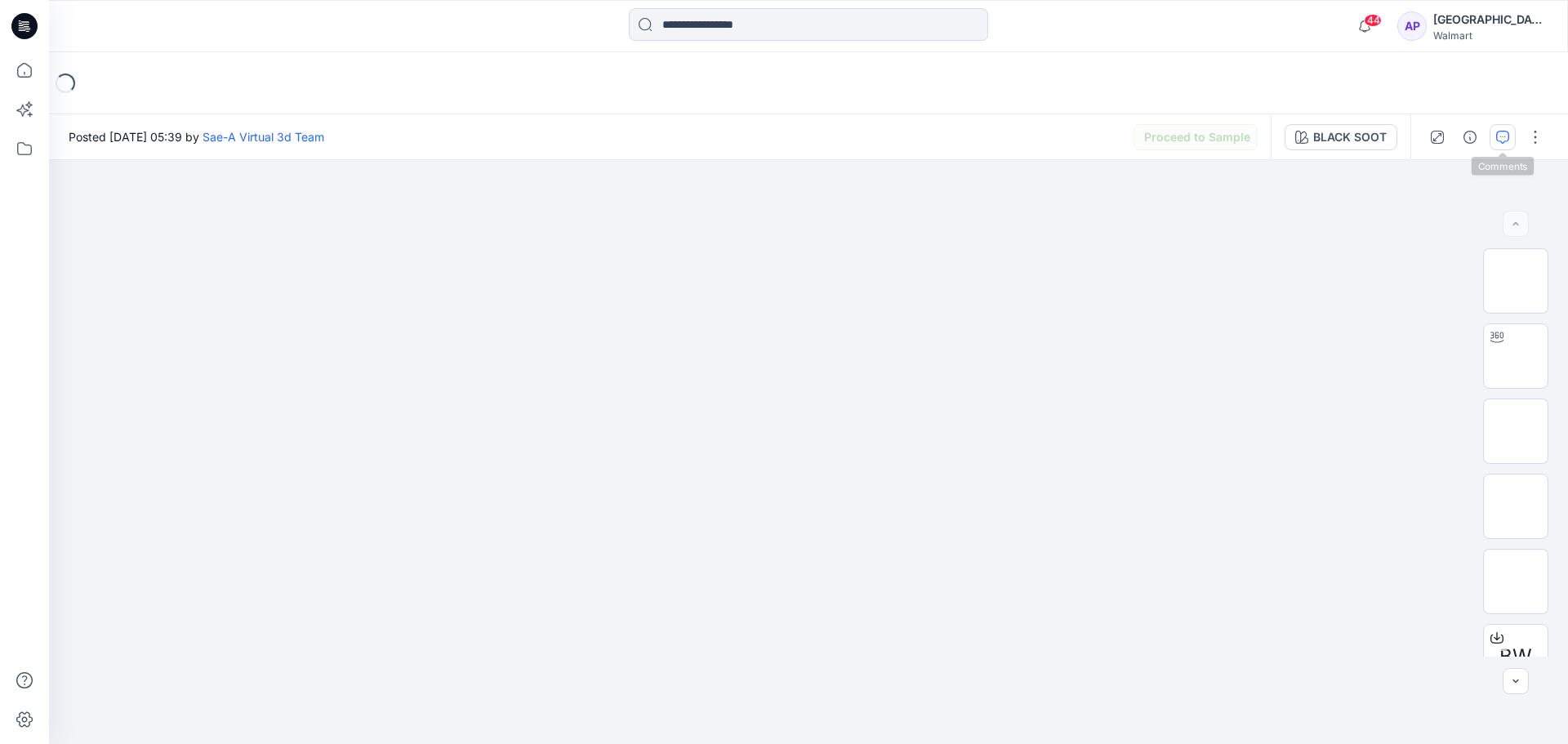
click at [1493, 132] on button "button" at bounding box center [1502, 137] width 26 height 27
